Goal: Information Seeking & Learning: Learn about a topic

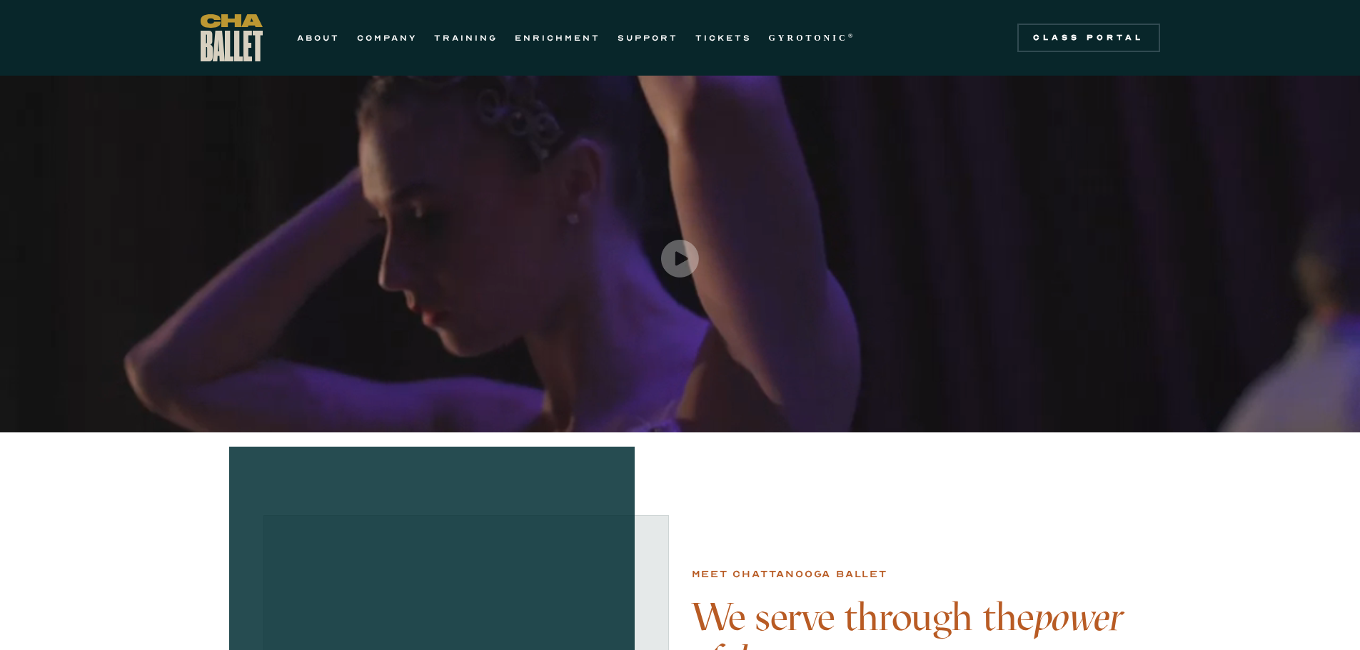
click at [313, 46] on div "ABOUT COMPANY TRAINING ENRICHMENT SUPPORT TICKETS GYROTONIC ® Information Style…" at bounding box center [533, 37] width 664 height 47
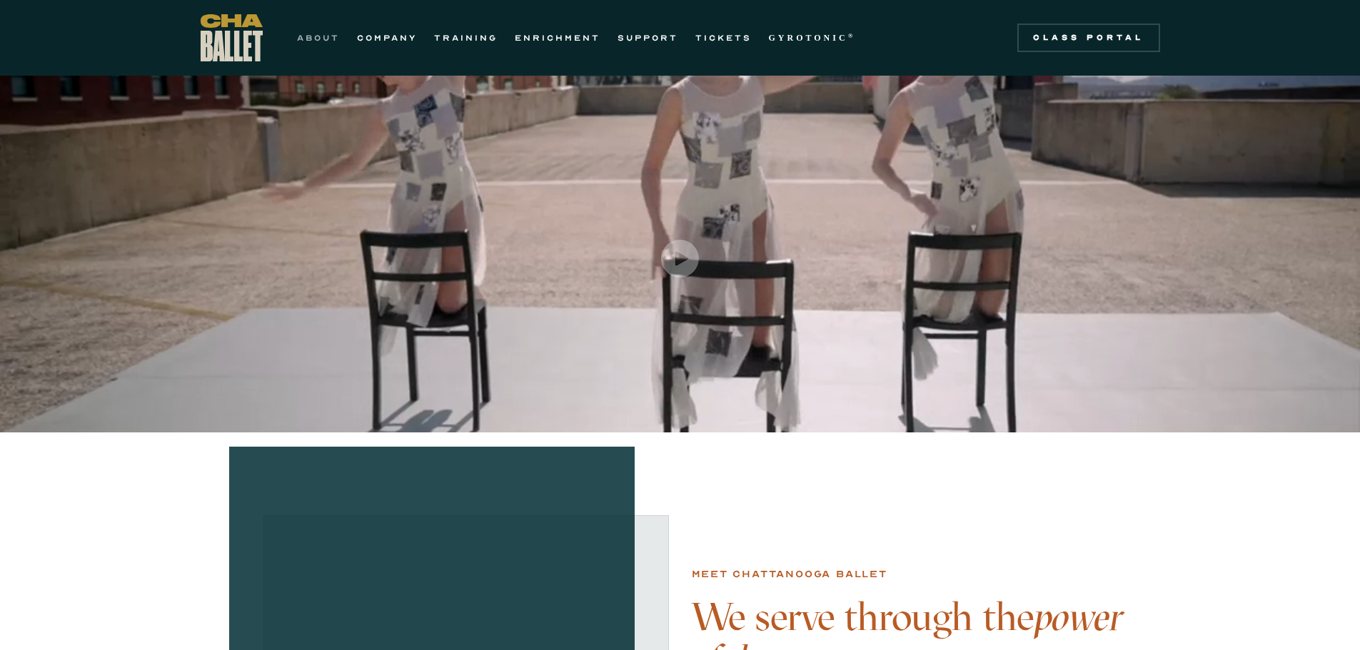
click at [297, 39] on link "ABOUT" at bounding box center [318, 37] width 43 height 17
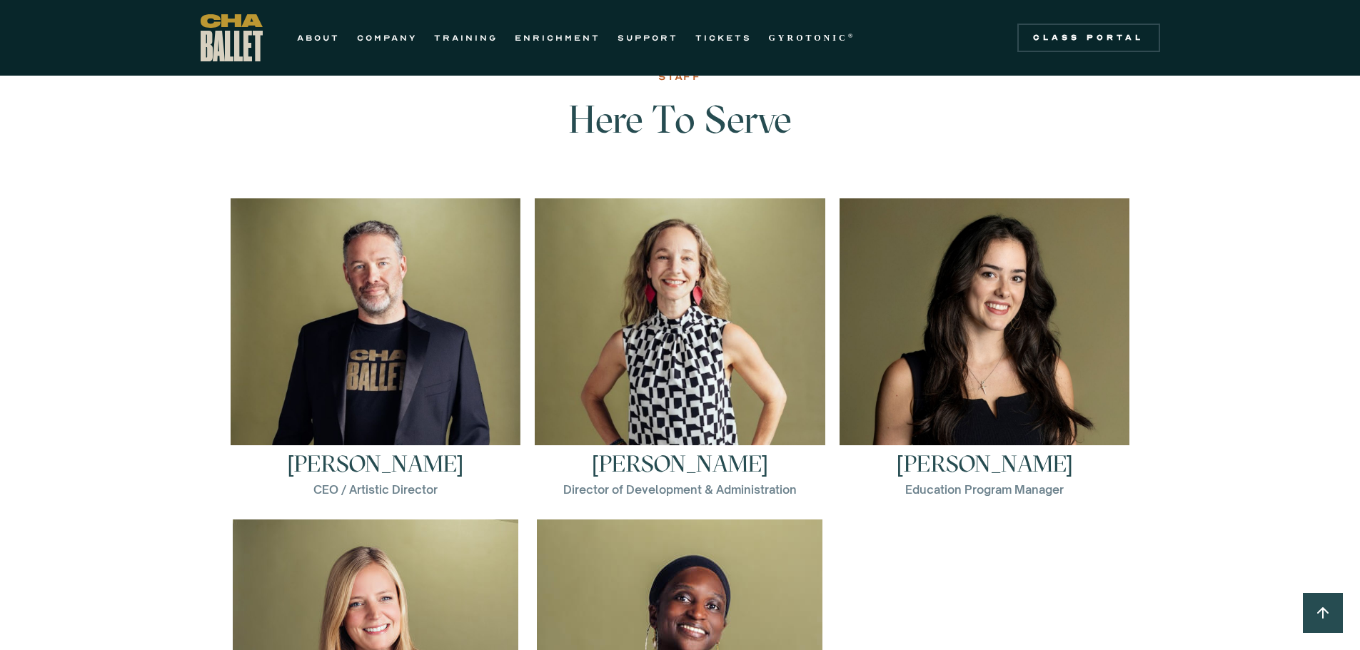
scroll to position [1999, 0]
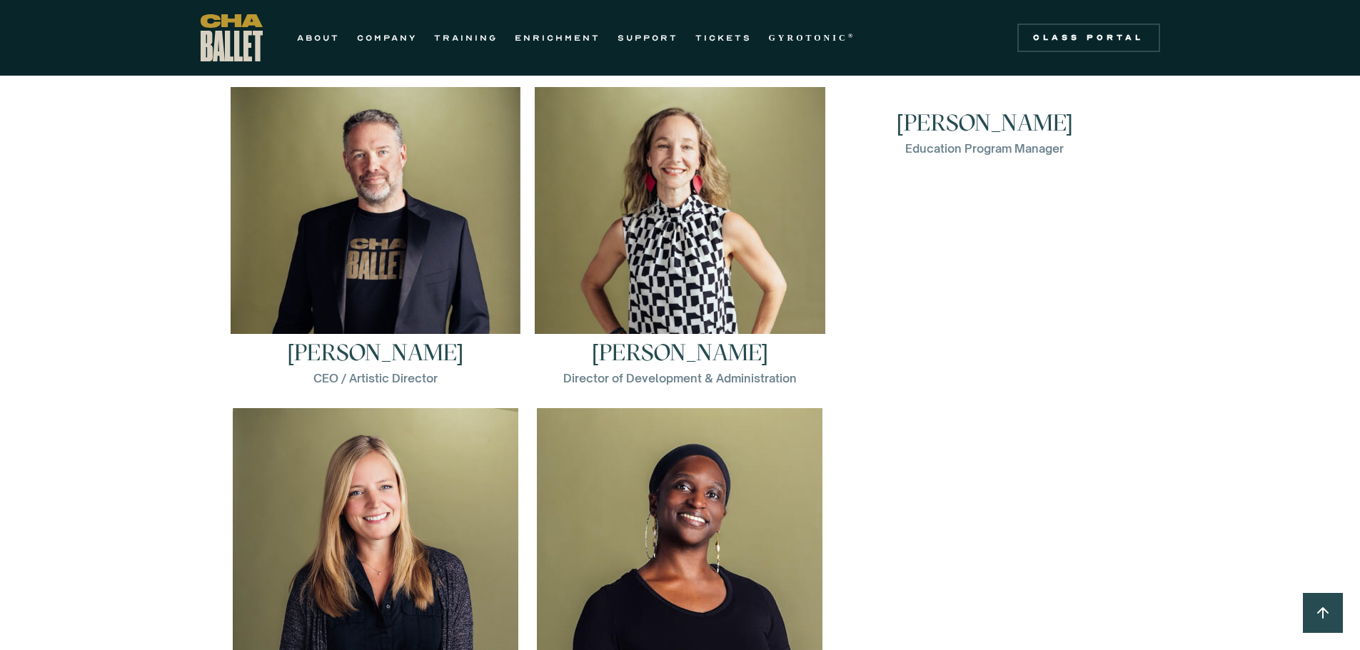
click at [993, 210] on link "Elena Bozzone Education Program Manager Elena Bozzone is a dancer and teacher f…" at bounding box center [984, 237] width 291 height 300
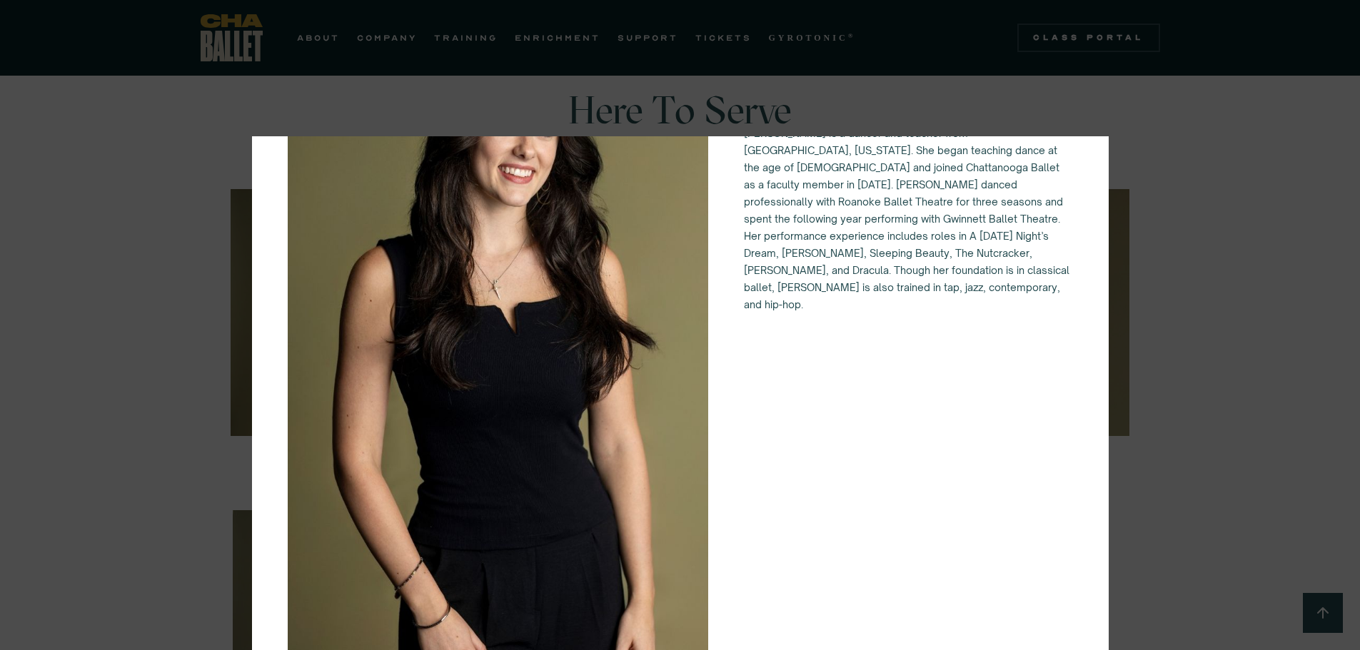
scroll to position [1713, 0]
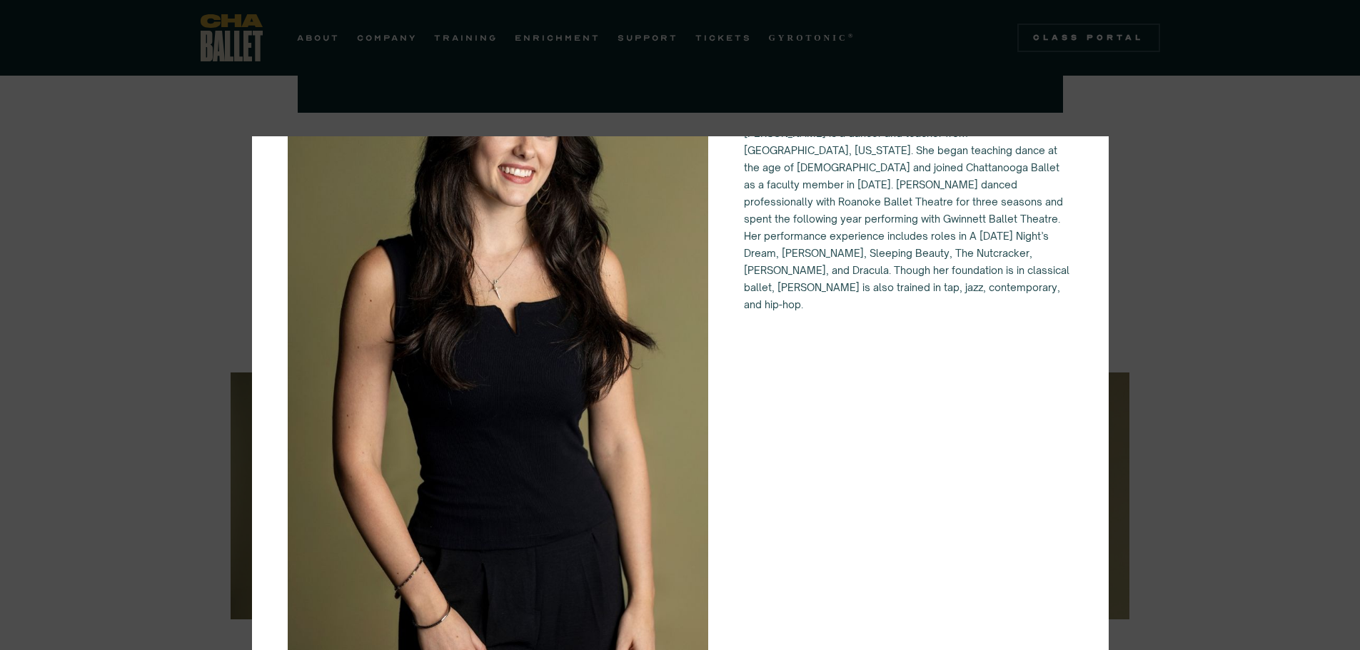
click at [1210, 183] on div "Education Program Manager Elena Bozzone Elena Bozzone is a dancer and teacher f…" at bounding box center [680, 325] width 1360 height 650
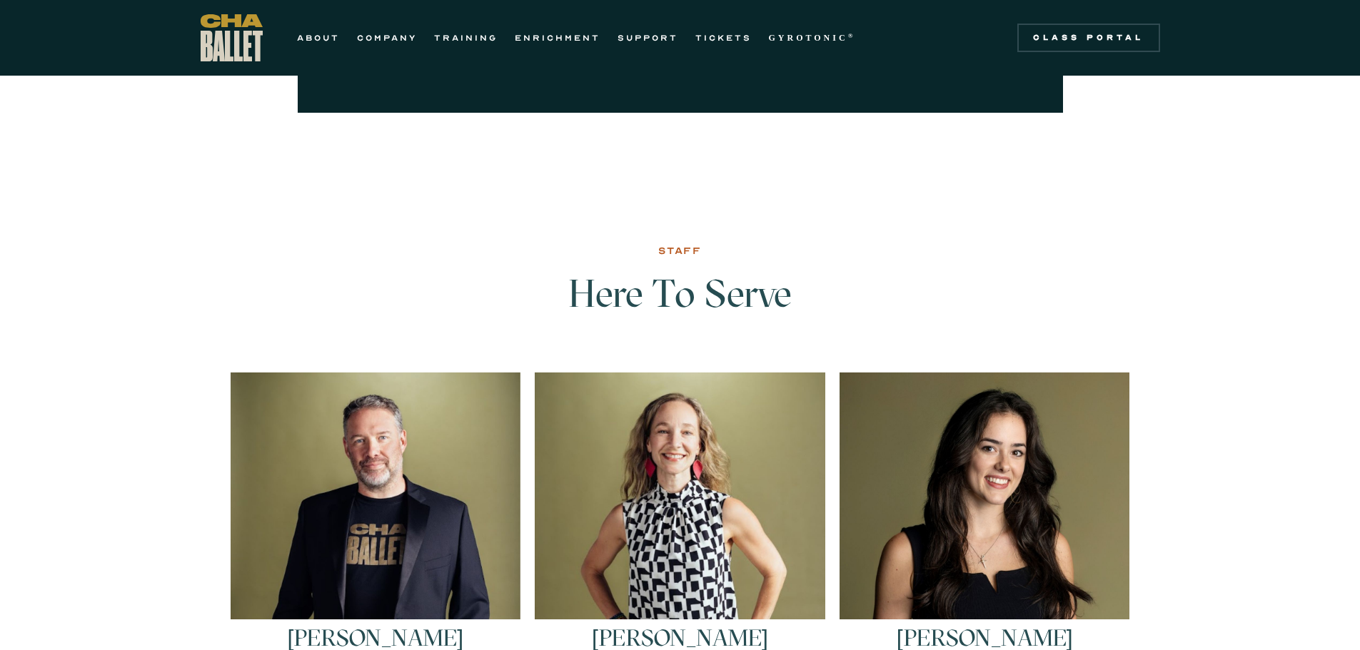
scroll to position [1785, 0]
